Goal: Transaction & Acquisition: Purchase product/service

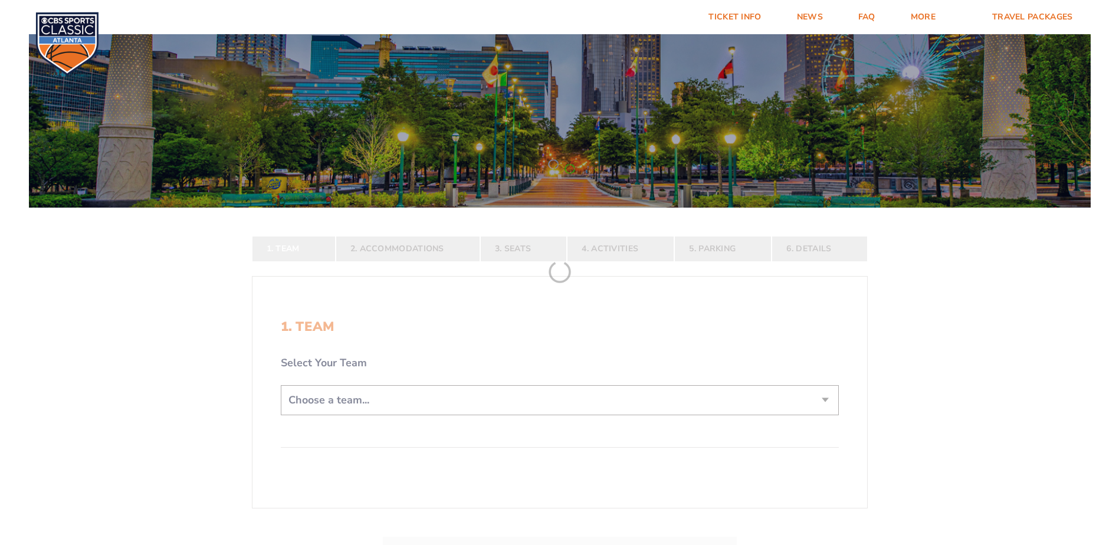
scroll to position [177, 0]
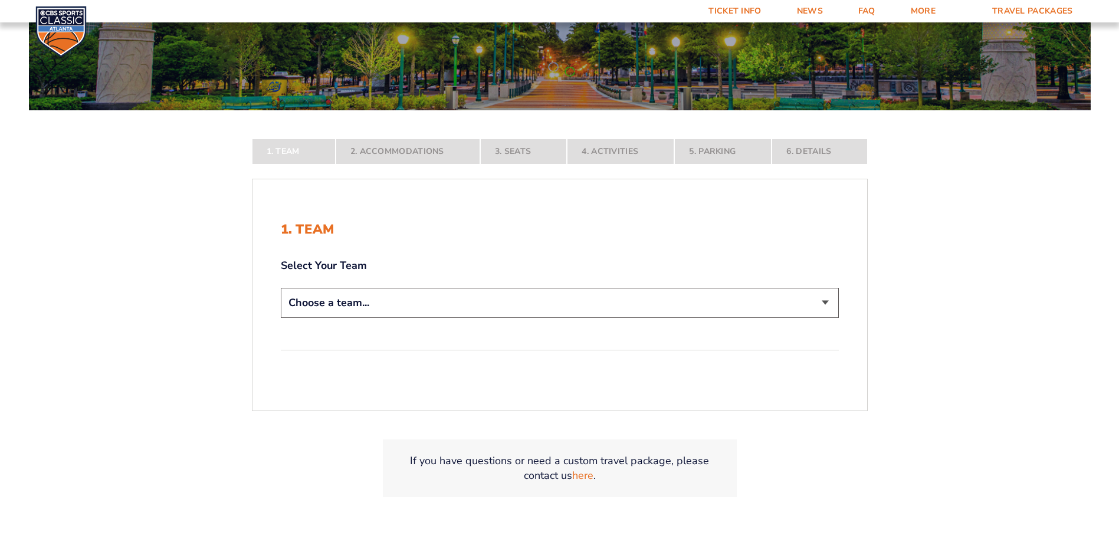
click at [449, 300] on select "Choose a team... Kentucky Wildcats Ohio State Buckeyes North Carolina Tar Heels…" at bounding box center [560, 303] width 558 height 30
select select "12756"
click at [281, 318] on select "Choose a team... Kentucky Wildcats Ohio State Buckeyes North Carolina Tar Heels…" at bounding box center [560, 303] width 558 height 30
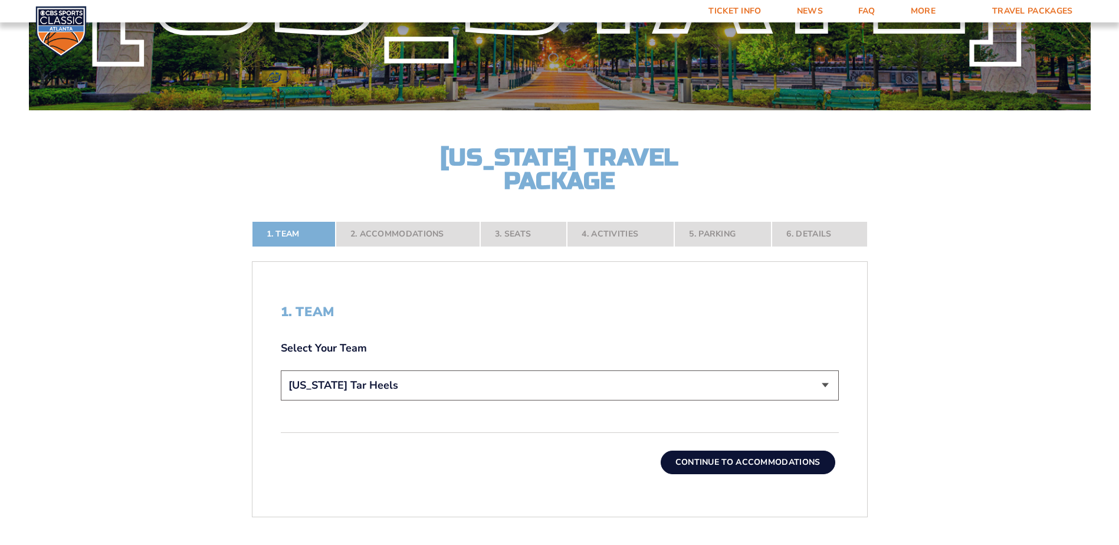
click at [689, 456] on button "Continue To Accommodations" at bounding box center [748, 463] width 175 height 24
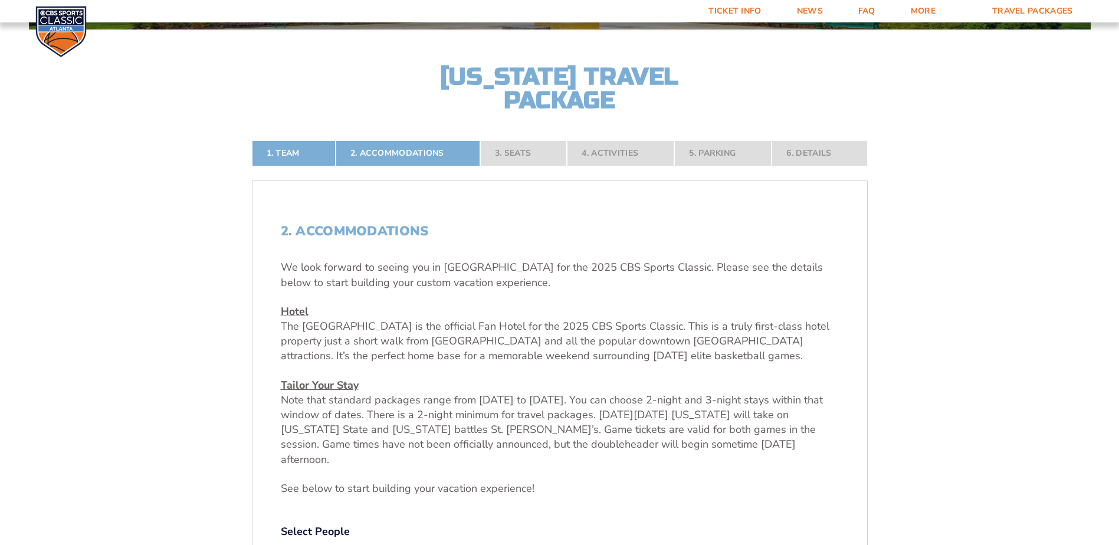
scroll to position [435, 0]
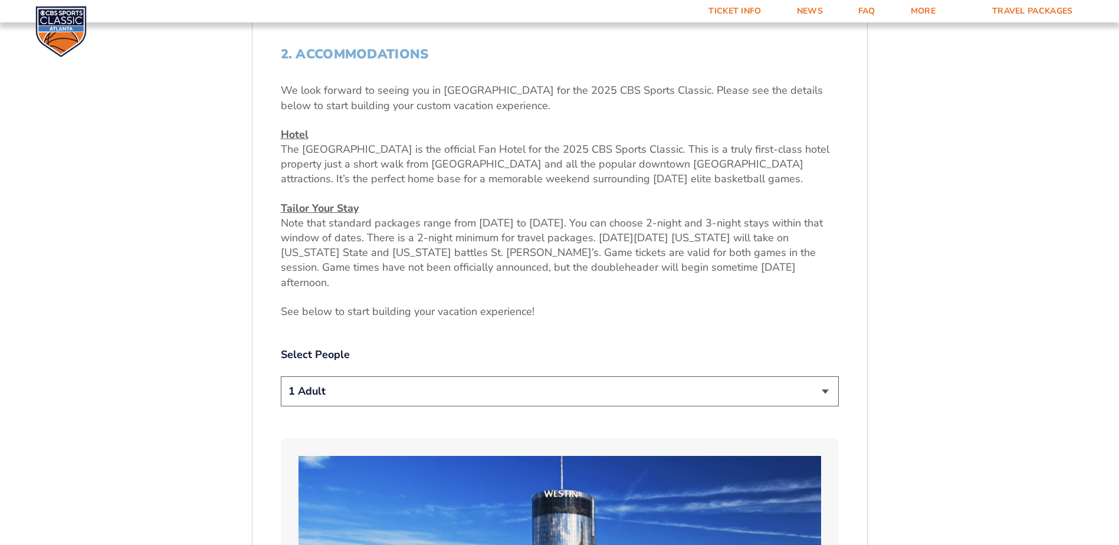
click at [428, 376] on select "1 Adult 2 Adults 3 Adults 4 Adults 2 Adults + 1 Child 2 Adults + 2 Children 2 A…" at bounding box center [560, 391] width 558 height 30
select select "2 Adults"
click at [281, 376] on select "1 Adult 2 Adults 3 Adults 4 Adults 2 Adults + 1 Child 2 Adults + 2 Children 2 A…" at bounding box center [560, 391] width 558 height 30
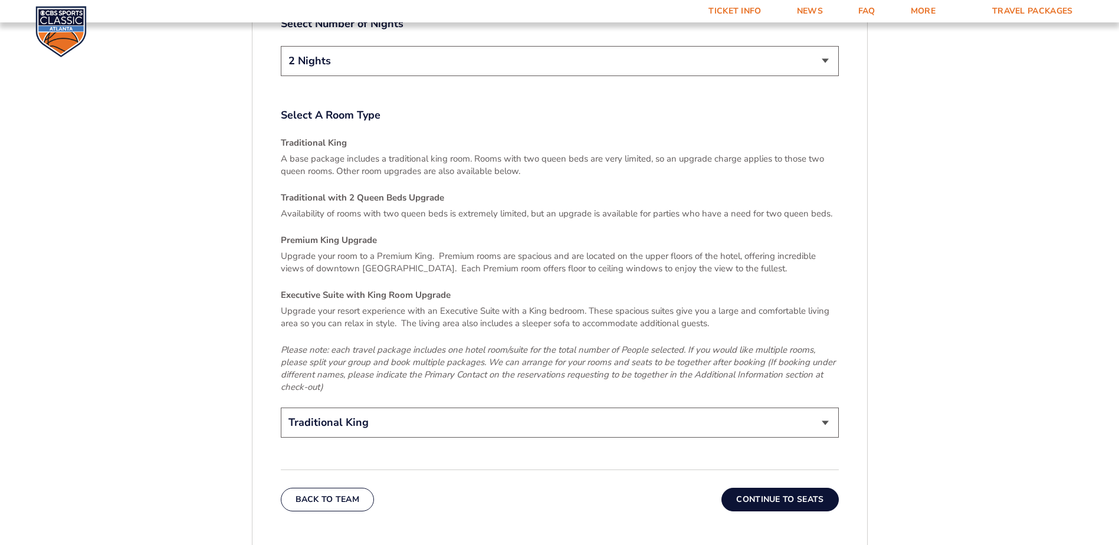
scroll to position [1851, 0]
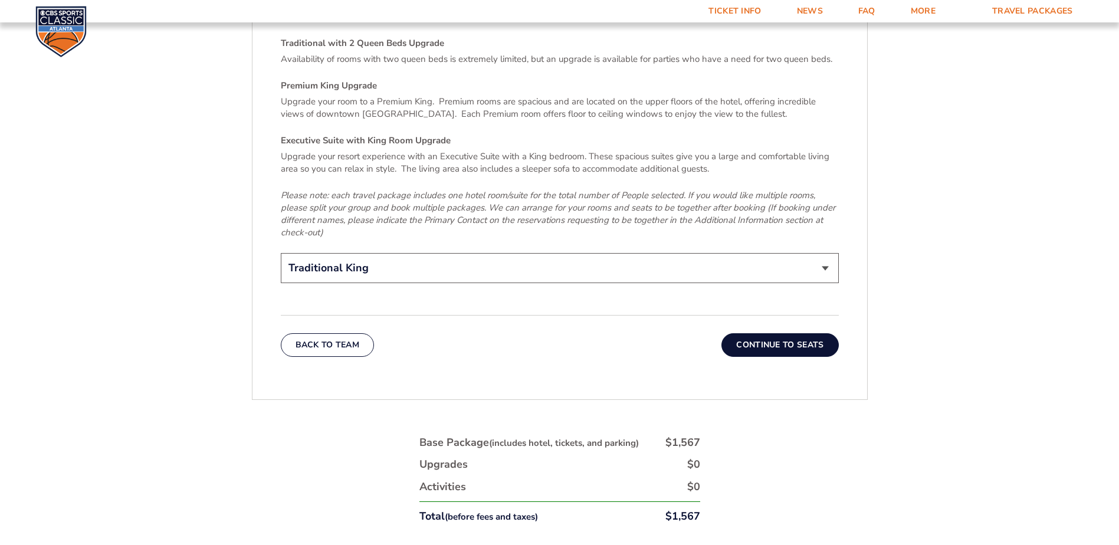
click at [442, 253] on select "Traditional King Traditional with 2 Queen Beds Upgrade (+$95 per night) Premium…" at bounding box center [560, 268] width 558 height 30
click at [281, 253] on select "Traditional King Traditional with 2 Queen Beds Upgrade (+$95 per night) Premium…" at bounding box center [560, 268] width 558 height 30
click at [795, 333] on button "Continue To Seats" at bounding box center [780, 345] width 117 height 24
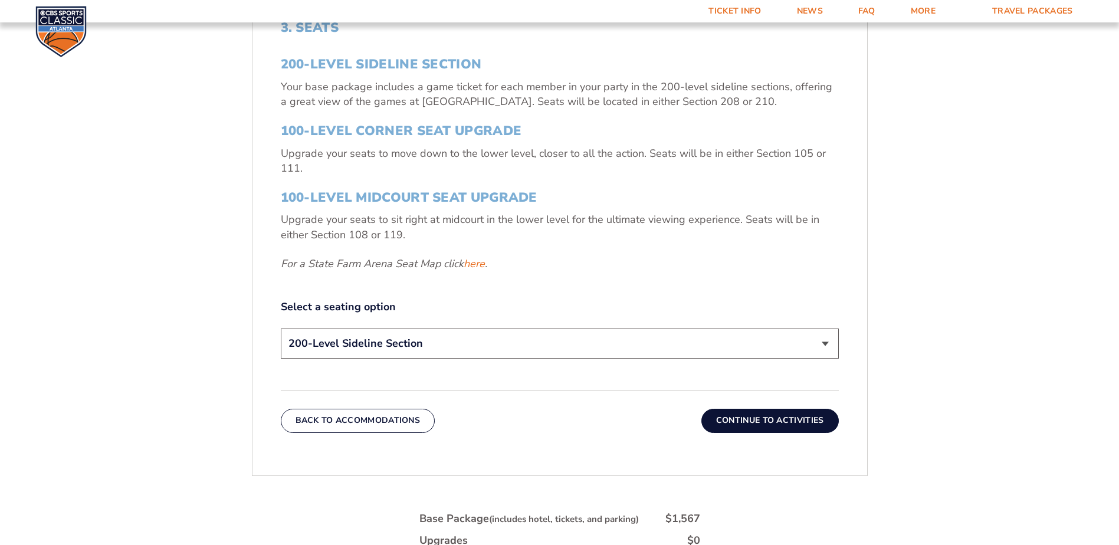
scroll to position [461, 0]
click at [693, 350] on select "200-Level Sideline Section 100-Level Corner Seat Upgrade (+$120 per person) 100…" at bounding box center [560, 344] width 558 height 30
click at [760, 427] on button "Continue To Activities" at bounding box center [770, 421] width 137 height 24
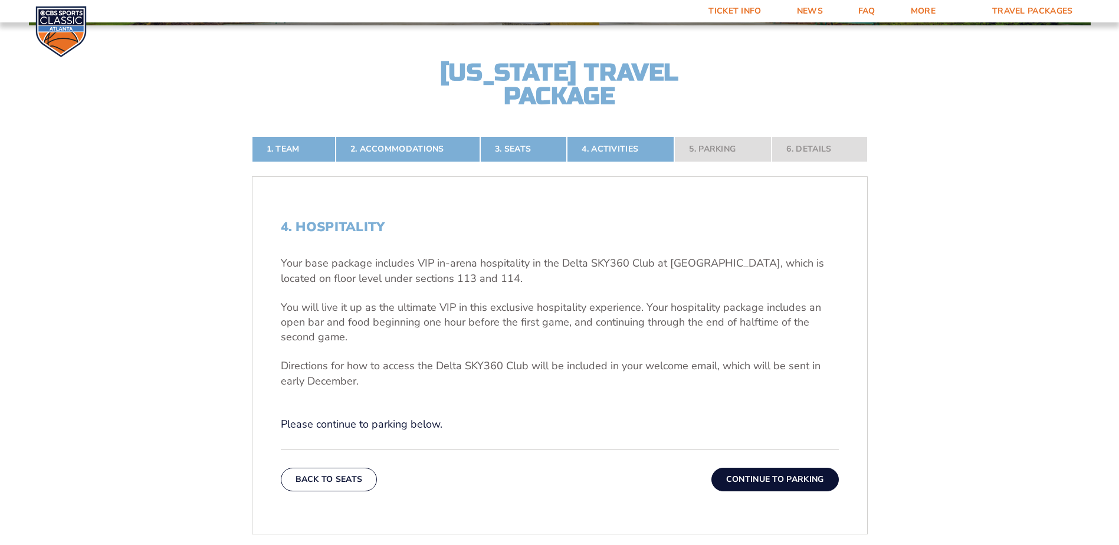
scroll to position [258, 0]
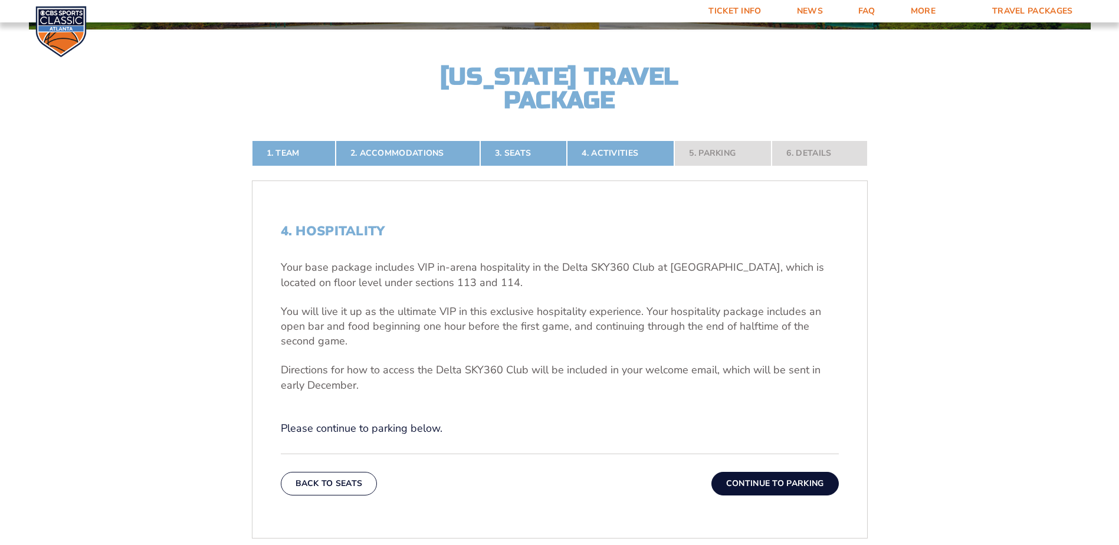
click at [739, 476] on button "Continue To Parking" at bounding box center [775, 484] width 127 height 24
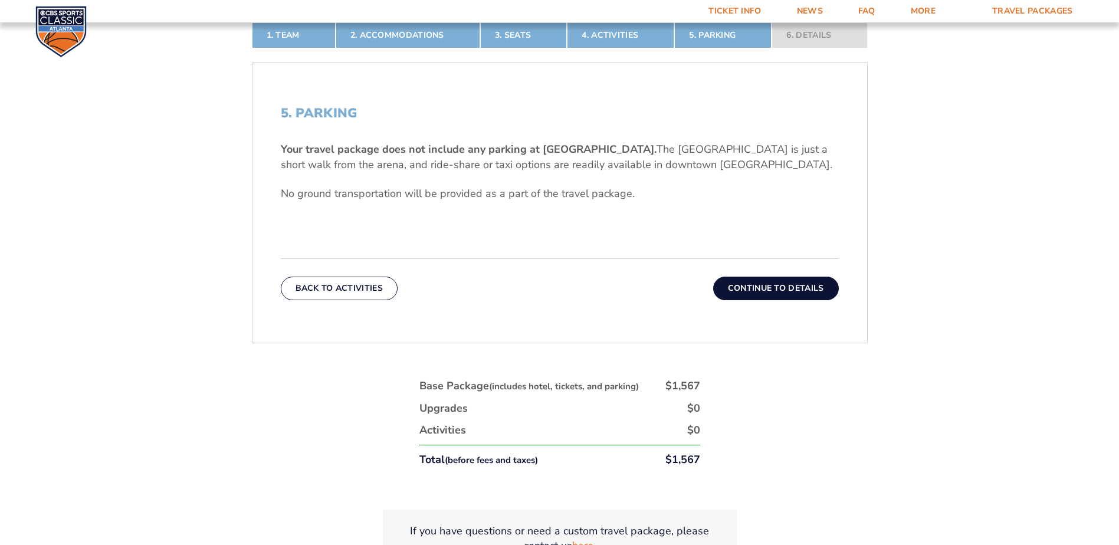
scroll to position [317, 0]
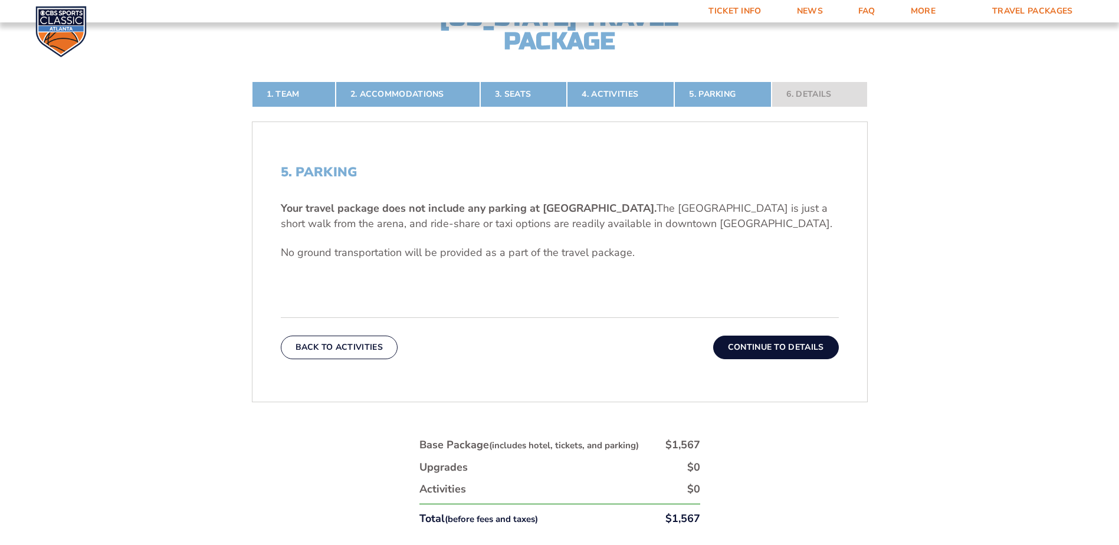
click at [753, 345] on button "Continue To Details" at bounding box center [776, 348] width 126 height 24
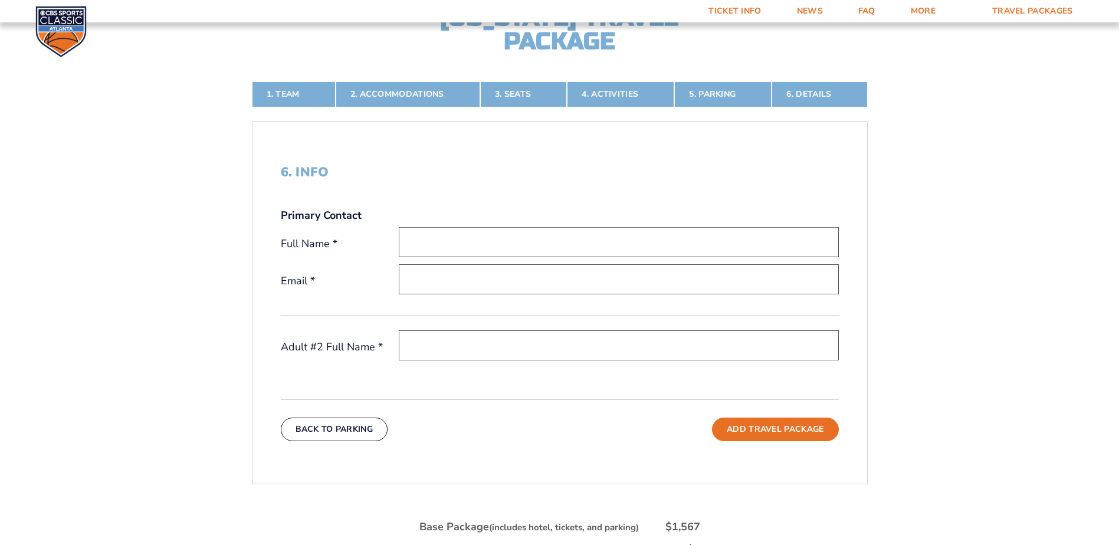
click at [435, 237] on input "text" at bounding box center [619, 242] width 440 height 30
type input "Trey Simpson-Goldsmith"
drag, startPoint x: 586, startPoint y: 280, endPoint x: 408, endPoint y: 284, distance: 177.7
click at [408, 284] on input "tsgoldsmith@southernfirst.com" at bounding box center [619, 279] width 440 height 30
type input "[EMAIL_ADDRESS][DOMAIN_NAME]"
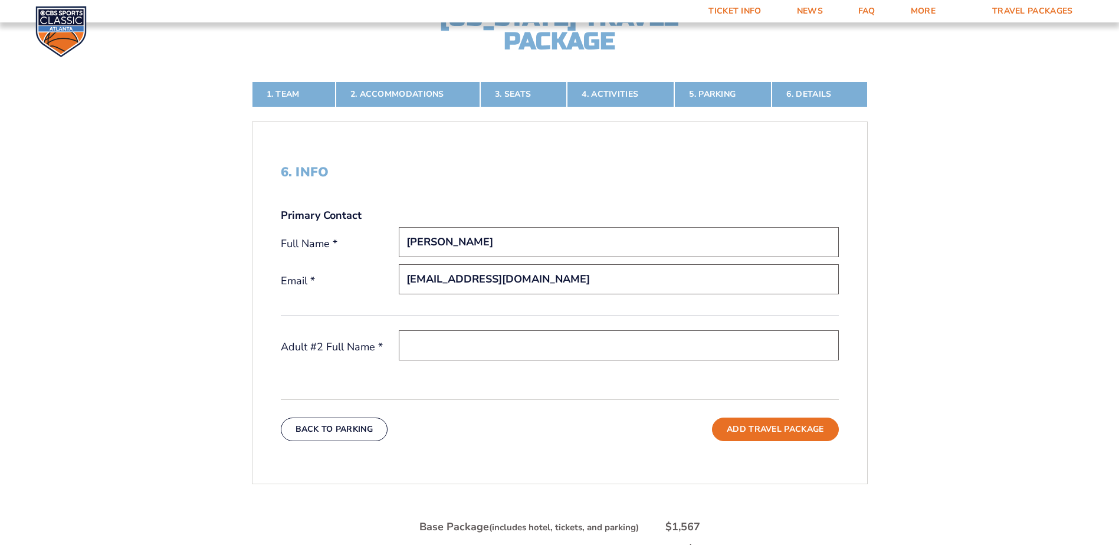
click at [719, 358] on input "text" at bounding box center [619, 345] width 440 height 30
type input "Jordan Goldsmith"
click at [827, 437] on button "Add Travel Package" at bounding box center [775, 430] width 126 height 24
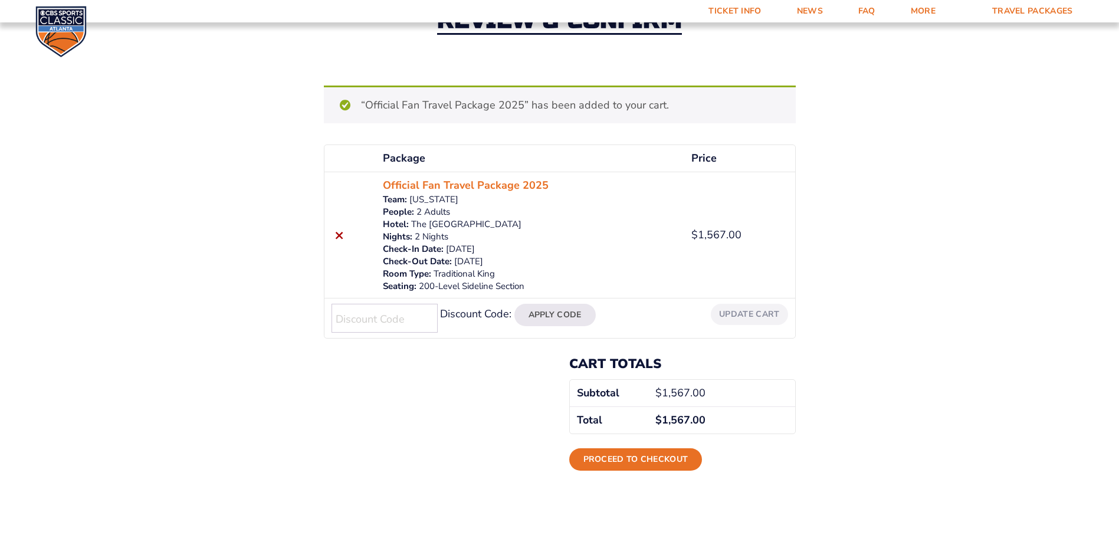
scroll to position [118, 0]
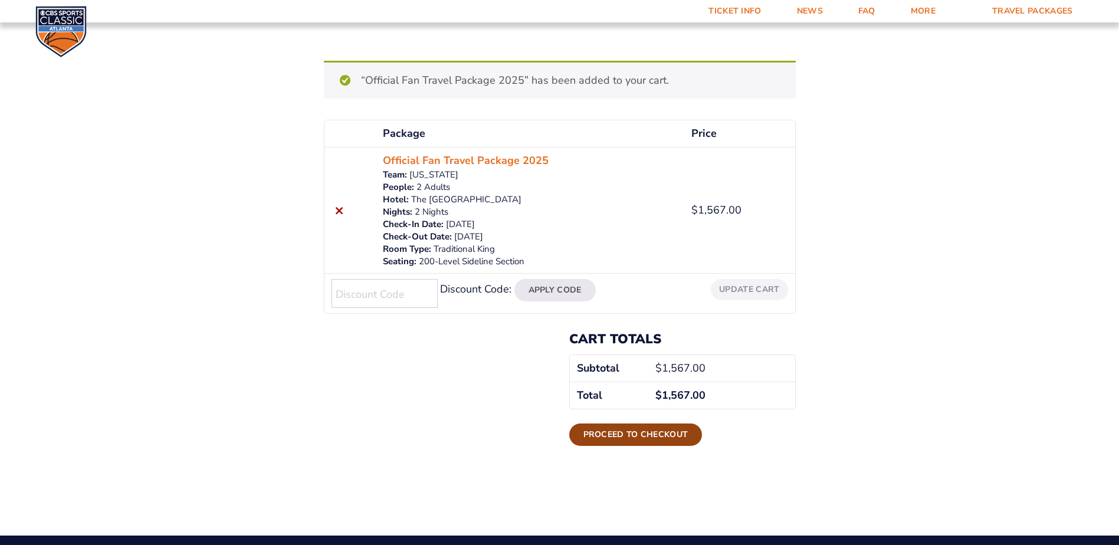
click at [639, 433] on link "Proceed to checkout" at bounding box center [635, 435] width 133 height 22
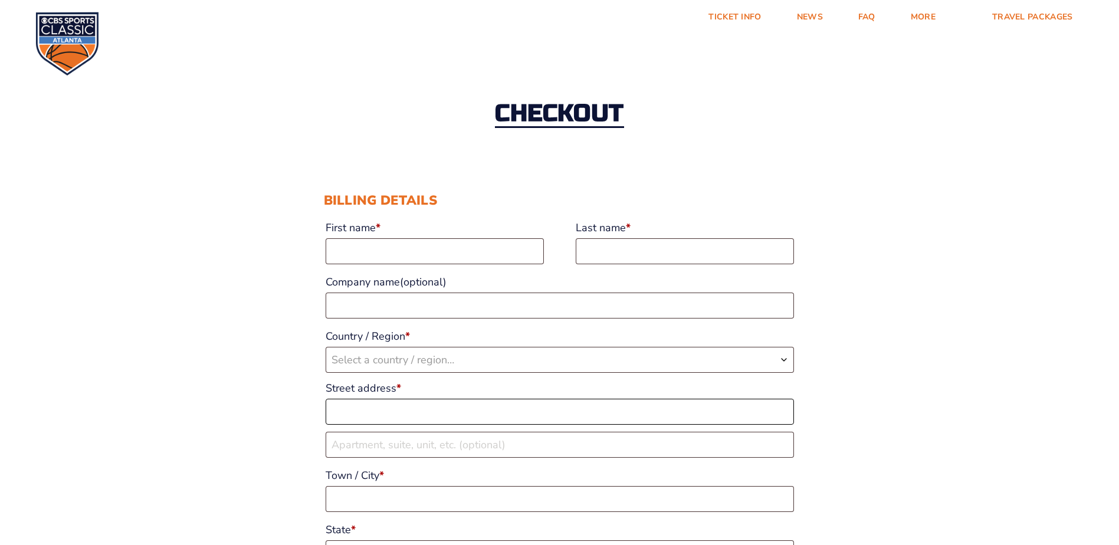
click at [463, 401] on input "Street address *" at bounding box center [560, 412] width 468 height 26
type input "[STREET_ADDRESS]"
type input "Trey"
type input "[PERSON_NAME]"
select select "US"
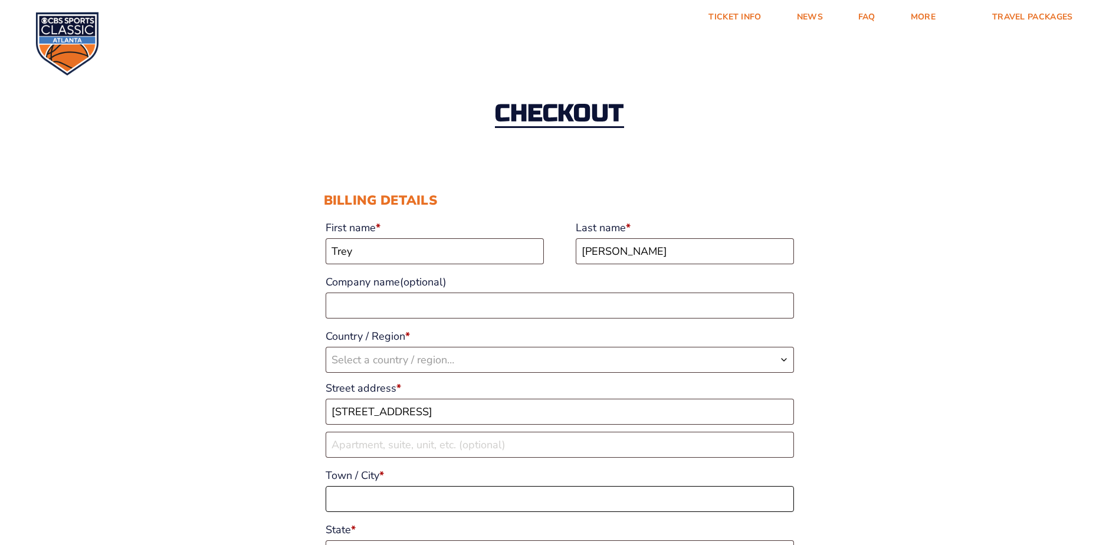
type input "[PERSON_NAME]"
type input "29650"
type input "18643980688"
type input "[EMAIL_ADDRESS][DOMAIN_NAME]"
select select "US"
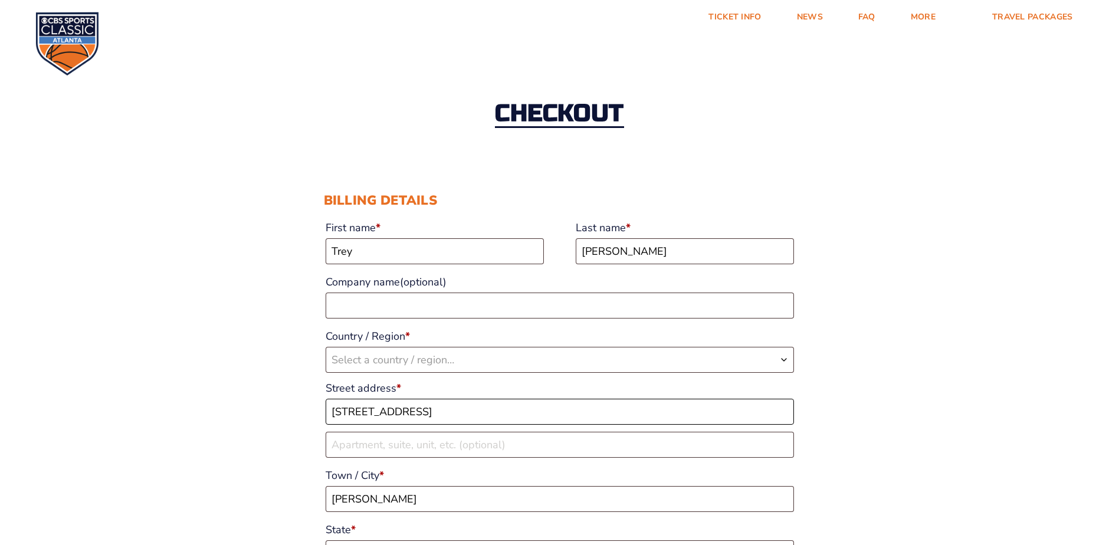
select select "SC"
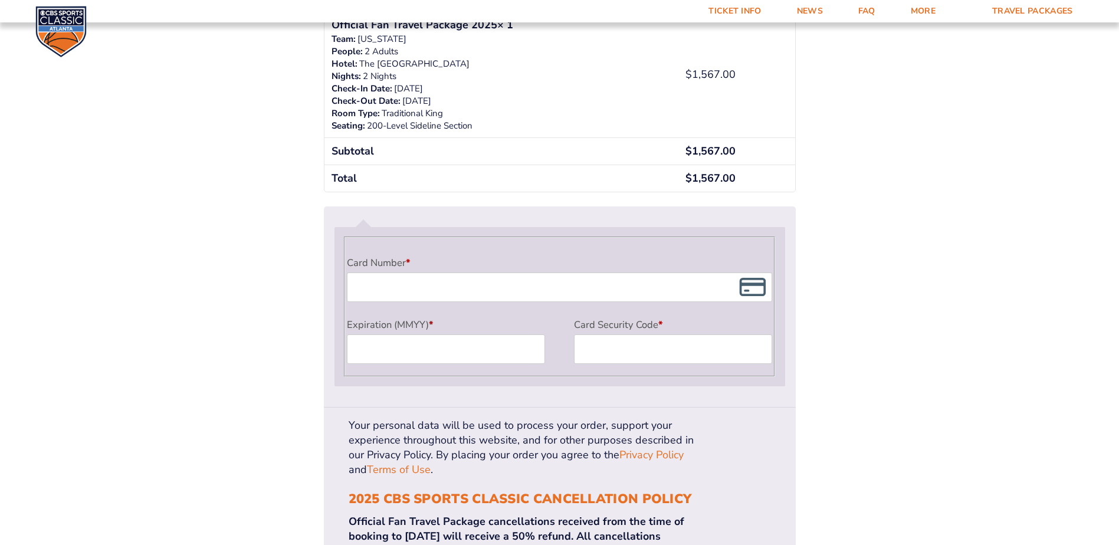
scroll to position [859, 0]
